Goal: Task Accomplishment & Management: Complete application form

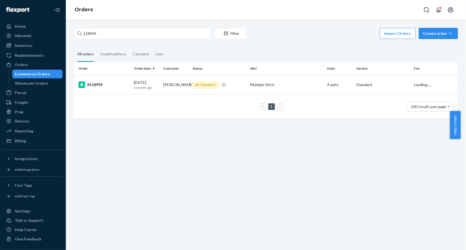
click at [434, 35] on div "Create order" at bounding box center [438, 33] width 31 height 5
click at [436, 46] on span "Ecommerce order" at bounding box center [441, 47] width 34 height 4
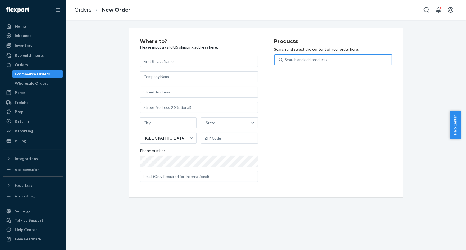
click at [346, 62] on div "Search and add products" at bounding box center [337, 60] width 109 height 10
click at [285, 62] on input "Search and add products" at bounding box center [285, 59] width 1 height 5
paste input "COB Lightstrip"
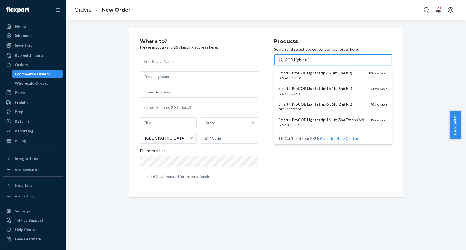
type input "COB Lightstrip"
click at [435, 63] on div "Where to? Please input a valid US shipping address here. State United States Ph…" at bounding box center [266, 112] width 392 height 169
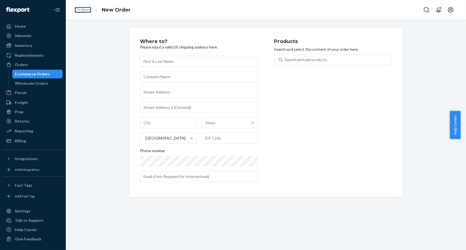
click at [82, 8] on link "Orders" at bounding box center [83, 10] width 17 height 6
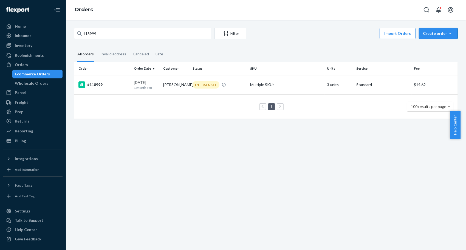
click at [427, 33] on div "Create order" at bounding box center [438, 33] width 31 height 5
click at [429, 45] on span "Ecommerce order" at bounding box center [441, 47] width 34 height 4
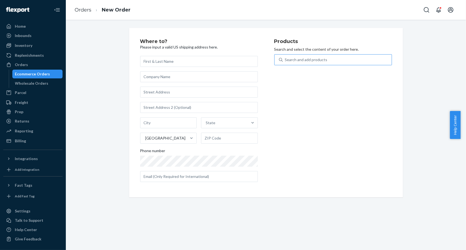
click at [361, 61] on div "Search and add products" at bounding box center [337, 60] width 109 height 10
click at [285, 61] on input "Search and add products" at bounding box center [285, 59] width 1 height 5
click at [328, 59] on div "Search and add products" at bounding box center [337, 60] width 109 height 10
click at [285, 59] on input "0 results available. Use Up and Down to choose options, press Enter to select t…" at bounding box center [285, 59] width 1 height 5
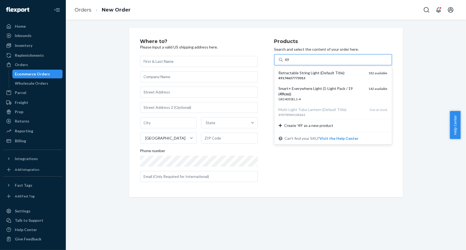
type input "49"
click at [420, 103] on div "Where to? Please input a valid US shipping address here. State United States Ph…" at bounding box center [266, 112] width 392 height 169
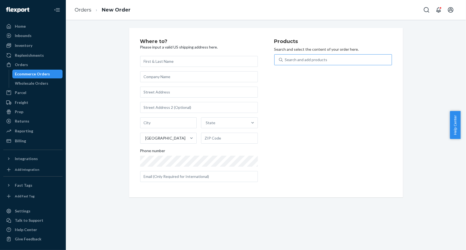
click at [313, 61] on div "Search and add products" at bounding box center [306, 59] width 42 height 5
click at [285, 61] on input "Search and add products" at bounding box center [285, 59] width 1 height 5
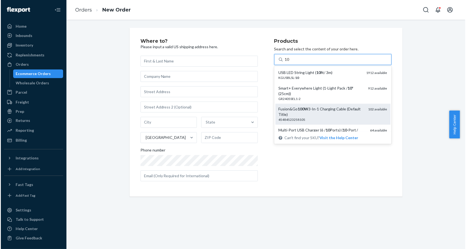
scroll to position [36, 0]
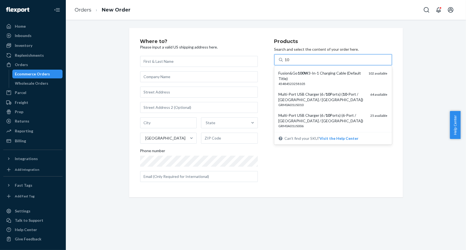
type input "10"
click at [439, 84] on div "Where to? Please input a valid US shipping address here. State United States Ph…" at bounding box center [266, 112] width 392 height 169
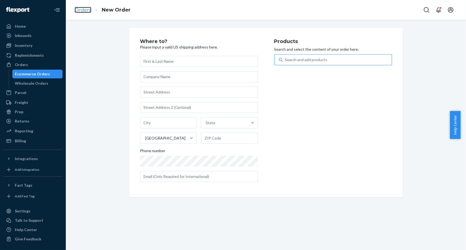
click at [88, 8] on link "Orders" at bounding box center [83, 10] width 17 height 6
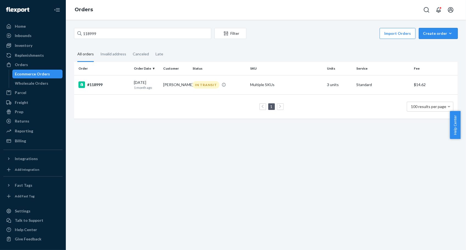
click at [439, 36] on button "Create order Ecommerce order Removal order" at bounding box center [438, 33] width 39 height 11
click at [428, 46] on span "Ecommerce order" at bounding box center [441, 47] width 34 height 4
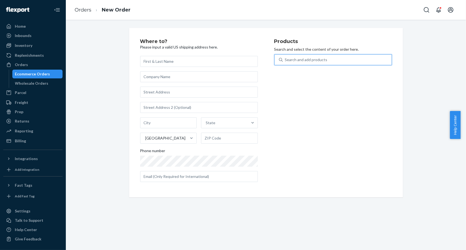
click at [361, 61] on div "Search and add products" at bounding box center [337, 60] width 109 height 10
click at [285, 61] on input "0 results available. Use Up and Down to choose options, press Enter to select t…" at bounding box center [285, 59] width 1 height 5
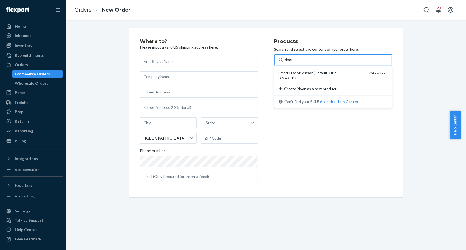
type input "door"
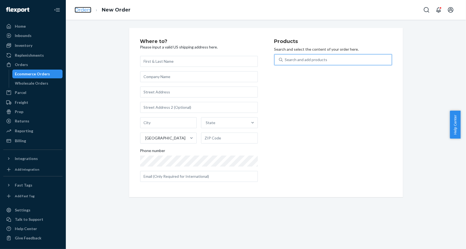
click at [88, 12] on link "Orders" at bounding box center [83, 10] width 17 height 6
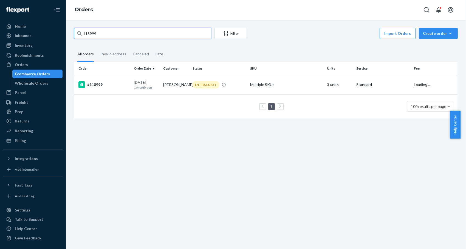
click at [101, 32] on input "118999" at bounding box center [142, 33] width 137 height 11
paste input "28122"
type input "128122"
